Goal: Find specific page/section: Find specific page/section

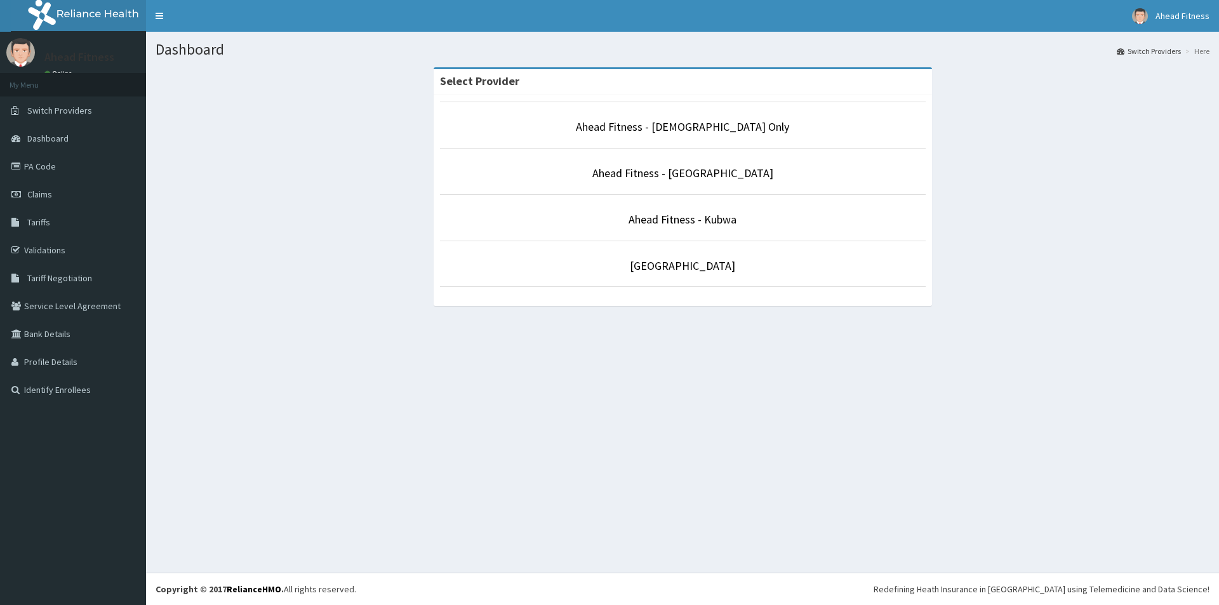
click at [770, 173] on p "Ahead Fitness - [GEOGRAPHIC_DATA]" at bounding box center [683, 173] width 486 height 17
click at [736, 183] on li "Ahead Fitness - [GEOGRAPHIC_DATA]" at bounding box center [683, 171] width 486 height 47
click at [730, 175] on link "Ahead Fitness - [GEOGRAPHIC_DATA]" at bounding box center [683, 173] width 181 height 15
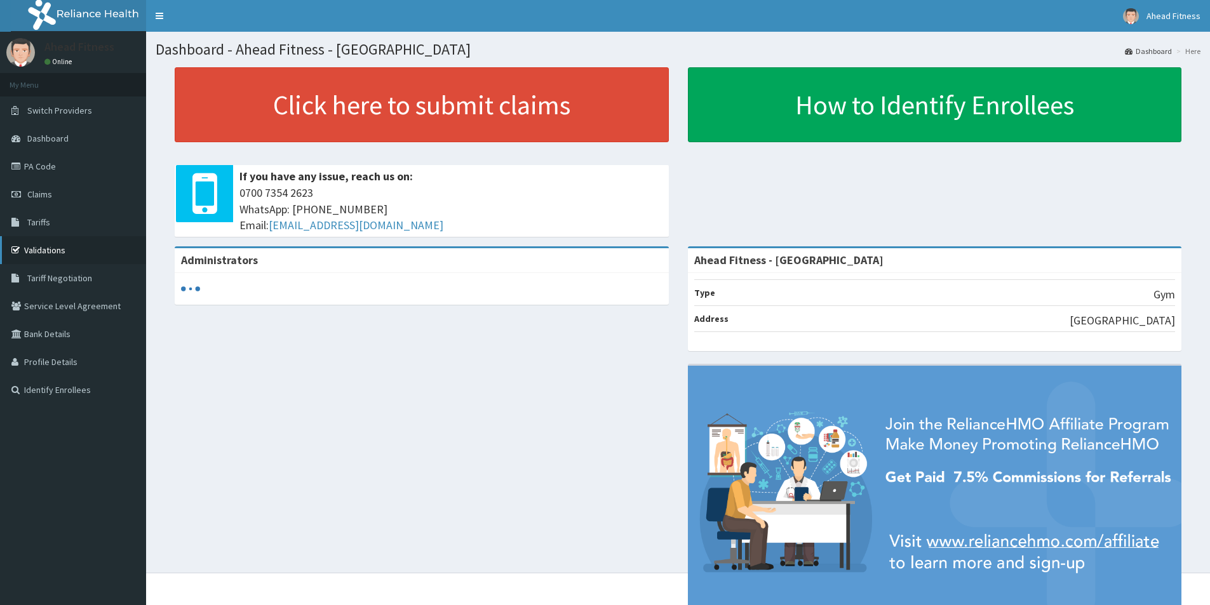
click at [43, 250] on link "Validations" at bounding box center [73, 250] width 146 height 28
